Goal: Information Seeking & Learning: Learn about a topic

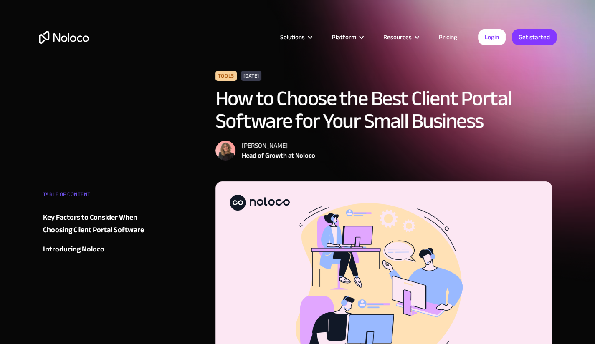
click at [447, 38] on link "Pricing" at bounding box center [447, 37] width 39 height 11
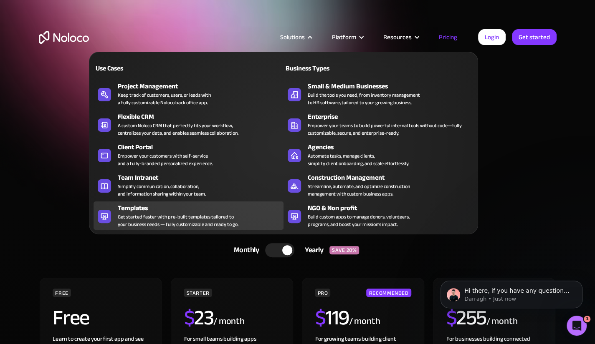
click at [216, 216] on div "Get started faster with pre-built templates tailored to your business needs — f…" at bounding box center [178, 220] width 121 height 15
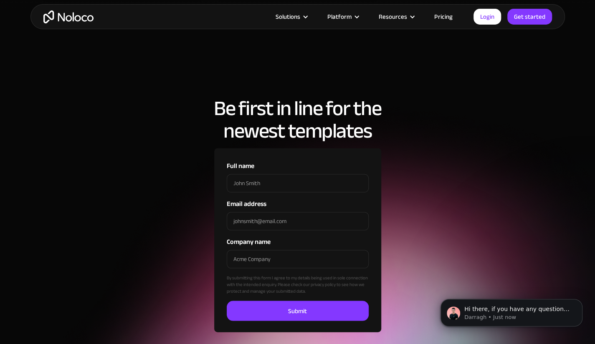
scroll to position [2629, 0]
